Goal: Book appointment/travel/reservation

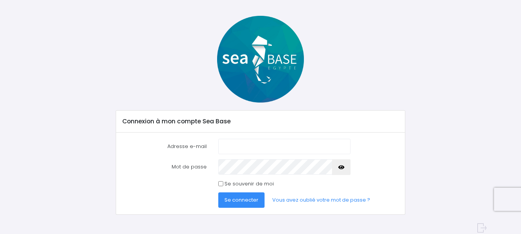
scroll to position [34, 0]
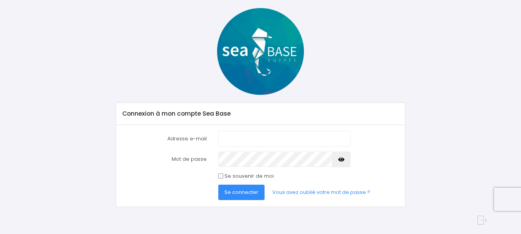
click at [259, 139] on input "Adresse e-mail" at bounding box center [284, 138] width 132 height 15
type input "t.vincon@wanadoo.fr"
click at [339, 156] on button "button" at bounding box center [341, 159] width 19 height 15
click at [237, 188] on button "Se connecter" at bounding box center [241, 192] width 46 height 15
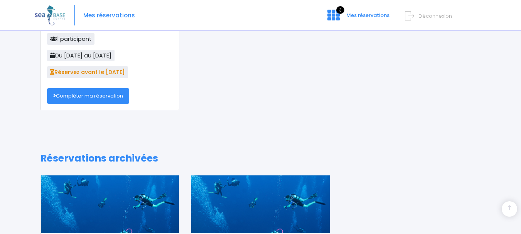
scroll to position [124, 0]
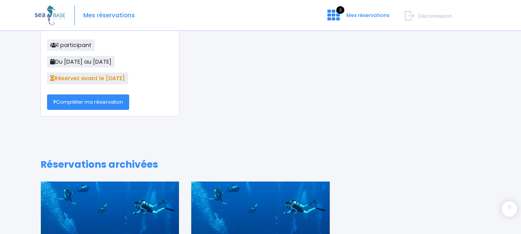
click at [102, 102] on link "Compléter ma réservation" at bounding box center [88, 102] width 82 height 15
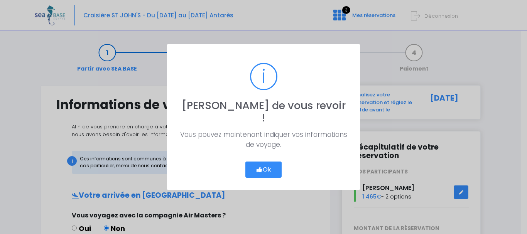
click at [260, 170] on icon "button" at bounding box center [259, 170] width 7 height 0
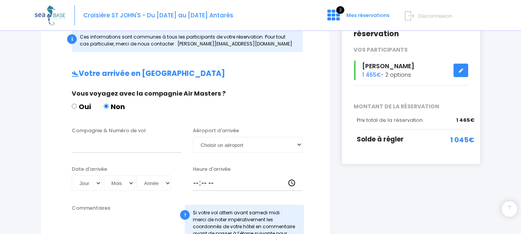
scroll to position [129, 0]
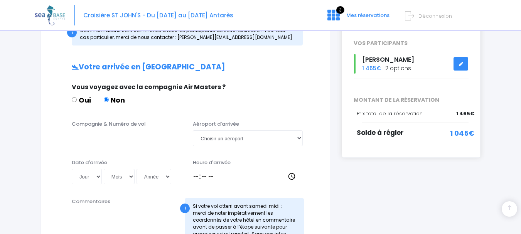
click at [101, 140] on input "Compagnie & Numéro de vol" at bounding box center [127, 137] width 110 height 15
type input "TRANSAVIA - TO8066"
click at [243, 137] on select "Choisir un aéroport Hurghada Marsa Alam" at bounding box center [248, 137] width 110 height 15
select select "Hurghada"
click at [193, 130] on select "Choisir un aéroport Hurghada Marsa Alam" at bounding box center [248, 137] width 110 height 15
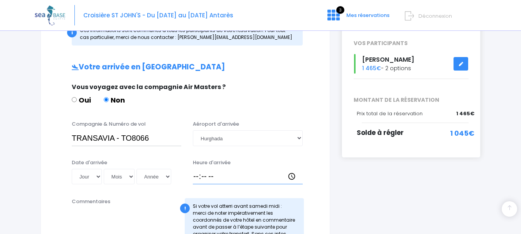
click at [208, 174] on input "Heure d'arrivée" at bounding box center [248, 176] width 110 height 15
type input "12:55"
click at [89, 170] on select "Jour 01 02 03 04 05 06 07 08 09 10 11 12 13 14 15 16 17 18 19 20 21 22 23 24 25…" at bounding box center [87, 176] width 30 height 15
select select "08"
click at [72, 169] on select "Jour 01 02 03 04 05 06 07 08 09 10 11 12 13 14 15 16 17 18 19 20 21 22 23 24 25…" at bounding box center [87, 176] width 30 height 15
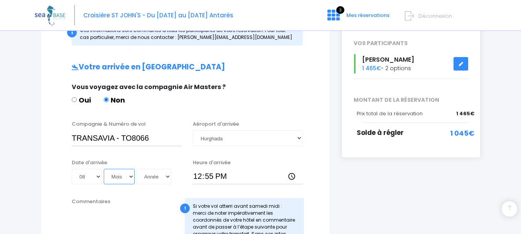
click at [122, 176] on select "Mois 01 02 03 04 05 06 07 08 09 10 11 12" at bounding box center [119, 176] width 31 height 15
select select "11"
click at [104, 169] on select "Mois 01 02 03 04 05 06 07 08 09 10 11 12" at bounding box center [119, 176] width 31 height 15
click at [166, 175] on select "Année 2045 2044 2043 2042 2041 2040 2039 2038 2037 2036 2035 2034 2033 2032 203…" at bounding box center [154, 176] width 35 height 15
select select "2025"
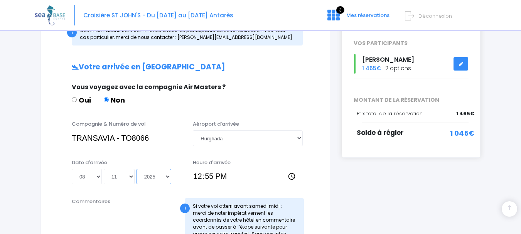
click at [137, 169] on select "Année 2045 2044 2043 2042 2041 2040 2039 2038 2037 2036 2035 2034 2033 2032 203…" at bounding box center [154, 176] width 35 height 15
type input "2025-11-08"
click at [198, 176] on input "12:55" at bounding box center [248, 176] width 110 height 15
type input "18:30"
click at [252, 109] on div "Vous voyagez avec la compagnie Air Masters ? Oui Non" at bounding box center [184, 98] width 237 height 30
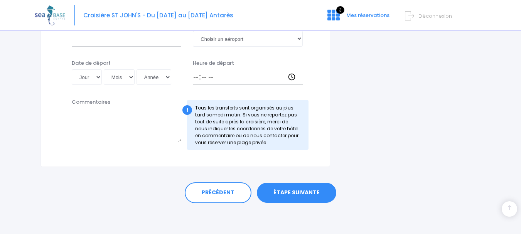
scroll to position [315, 0]
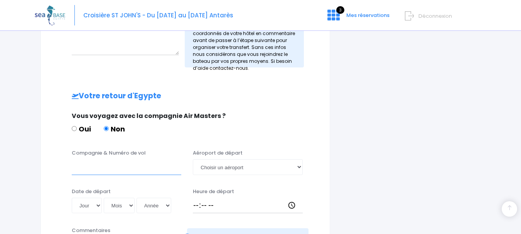
click at [111, 165] on input "Compagnie & Numéro de vol" at bounding box center [127, 166] width 110 height 15
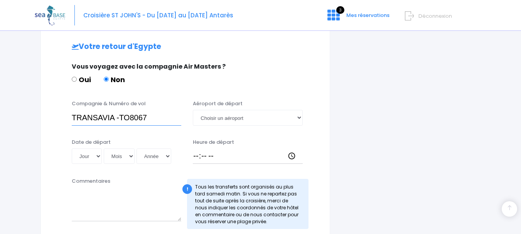
scroll to position [386, 0]
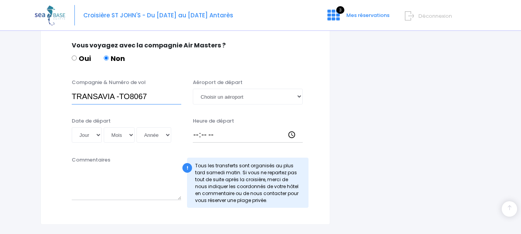
type input "TRANSAVIA -TO8067"
click at [97, 136] on select "Jour 01 02 03 04 05 06 07 08 09 10 11 12 13 14 15 16 17 18 19 20 21 22 23 24 25…" at bounding box center [87, 134] width 30 height 15
select select "15"
click at [72, 127] on select "Jour 01 02 03 04 05 06 07 08 09 10 11 12 13 14 15 16 17 18 19 20 21 22 23 24 25…" at bounding box center [87, 134] width 30 height 15
click at [120, 134] on select "Mois 01 02 03 04 05 06 07 08 09 10 11 12" at bounding box center [119, 134] width 31 height 15
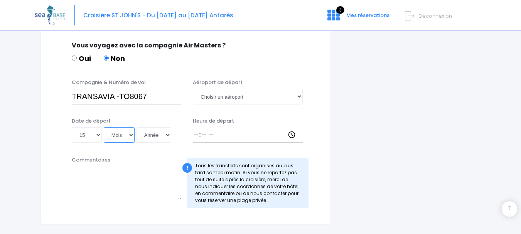
select select "11"
click at [104, 127] on select "Mois 01 02 03 04 05 06 07 08 09 10 11 12" at bounding box center [119, 134] width 31 height 15
click at [160, 133] on select "Année 2045 2044 2043 2042 2041 2040 2039 2038 2037 2036 2035 2034 2033 2032 203…" at bounding box center [154, 134] width 35 height 15
select select "2025"
click at [137, 127] on select "Année 2045 2044 2043 2042 2041 2040 2039 2038 2037 2036 2035 2034 2033 2032 203…" at bounding box center [154, 134] width 35 height 15
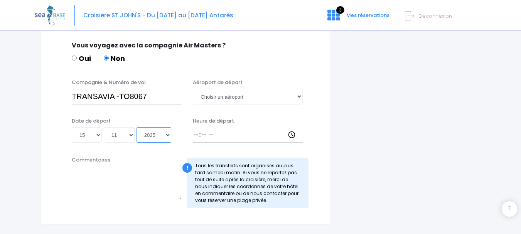
type input "2025-11-15"
click at [220, 100] on select "Choisir un aéroport Hurghada Marsa Alam" at bounding box center [248, 96] width 110 height 15
select select "Hurghada"
click at [193, 89] on select "Choisir un aéroport Hurghada Marsa Alam" at bounding box center [248, 96] width 110 height 15
click at [222, 139] on input "Heure de départ" at bounding box center [248, 134] width 110 height 15
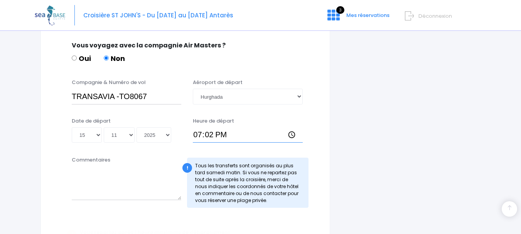
type input "19:25"
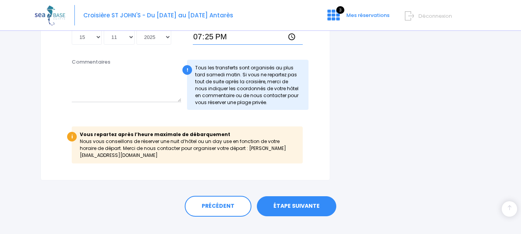
scroll to position [491, 0]
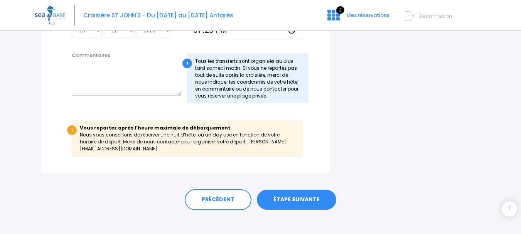
click at [304, 191] on link "ÉTAPE SUIVANTE" at bounding box center [297, 200] width 80 height 20
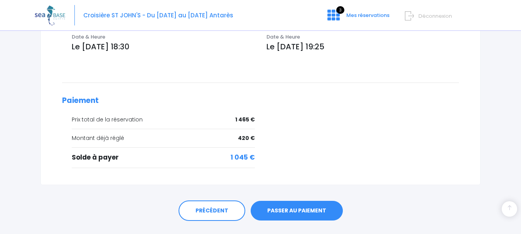
scroll to position [308, 0]
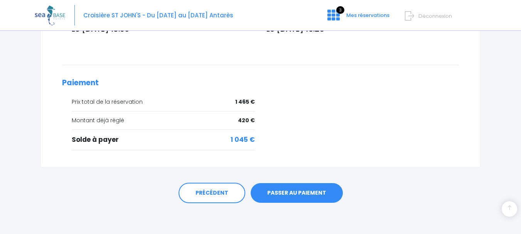
click at [289, 190] on link "PASSER AU PAIEMENT" at bounding box center [297, 193] width 92 height 20
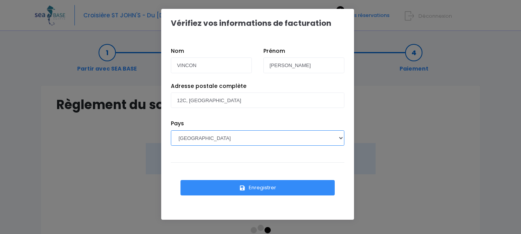
click at [332, 138] on select "AFGHANISTAN AFRIQUE DU SUD ÅLAND, ÎLES ALBANIE ALGÉRIE ALLEMAGNE ANDORRE ANGOLA…" at bounding box center [258, 137] width 174 height 15
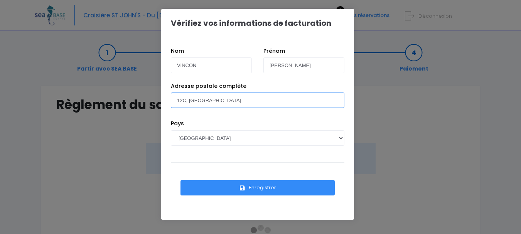
click at [254, 95] on input "12C, chemin de Garetière" at bounding box center [258, 100] width 174 height 15
type input "12C, chemin de Garetière Les Terrasse de Clémence 38640 CLAIX"
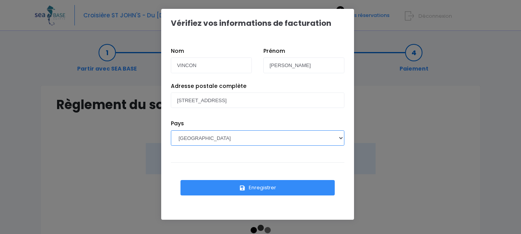
click at [274, 144] on select "AFGHANISTAN AFRIQUE DU SUD ÅLAND, ÎLES ALBANIE ALGÉRIE ALLEMAGNE ANDORRE ANGOLA…" at bounding box center [258, 137] width 174 height 15
click at [171, 130] on select "AFGHANISTAN AFRIQUE DU SUD ÅLAND, ÎLES ALBANIE ALGÉRIE ALLEMAGNE ANDORRE ANGOLA…" at bounding box center [258, 137] width 174 height 15
click at [264, 185] on button "Enregistrer" at bounding box center [258, 187] width 154 height 15
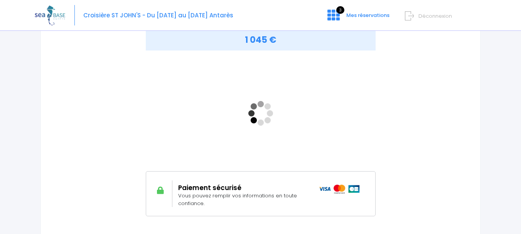
scroll to position [129, 0]
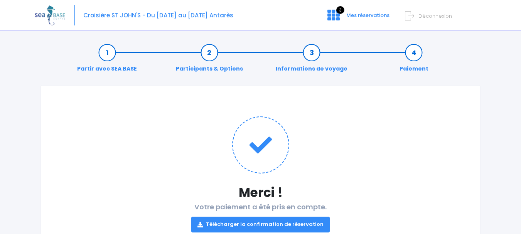
click at [240, 223] on link "Télécharger la confirmation de réservation" at bounding box center [260, 224] width 139 height 15
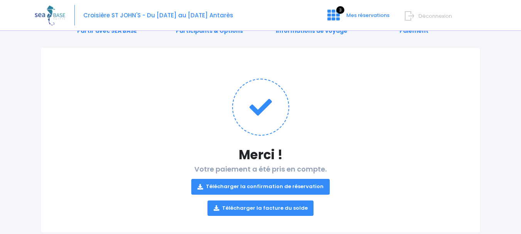
scroll to position [56, 0]
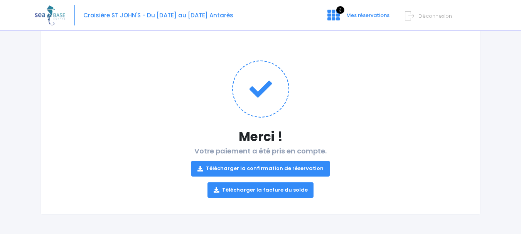
click at [273, 189] on link "Télécharger la facture du solde" at bounding box center [261, 190] width 107 height 15
click at [269, 87] on icon at bounding box center [260, 89] width 57 height 57
click at [254, 139] on h1 "Merci !" at bounding box center [260, 136] width 409 height 15
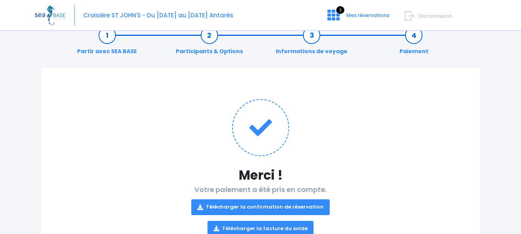
scroll to position [0, 0]
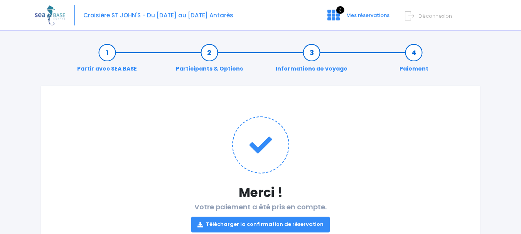
click at [46, 18] on img at bounding box center [50, 15] width 30 height 20
click at [117, 24] on div "Croisière ST JOHN'S - Du [DATE] au [DATE] Antarès 3 Mes réservations Déconnexion" at bounding box center [255, 15] width 440 height 31
click at [334, 8] on div "Croisière ST JOHN'S - Du [DATE] au [DATE] Antarès 3 Mes réservations Déconnexion" at bounding box center [255, 15] width 440 height 31
click at [332, 11] on icon at bounding box center [334, 15] width 12 height 12
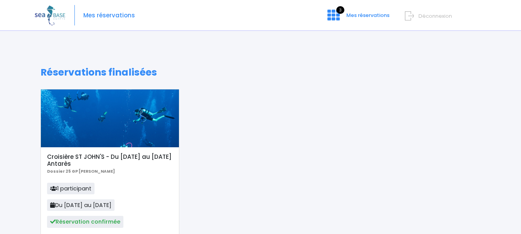
click at [109, 223] on span "Réservation confirmée" at bounding box center [85, 222] width 76 height 12
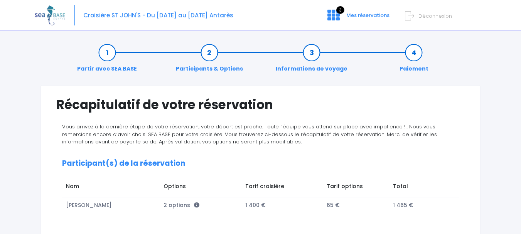
click at [437, 17] on span "Déconnexion" at bounding box center [436, 15] width 34 height 7
